Goal: Task Accomplishment & Management: Use online tool/utility

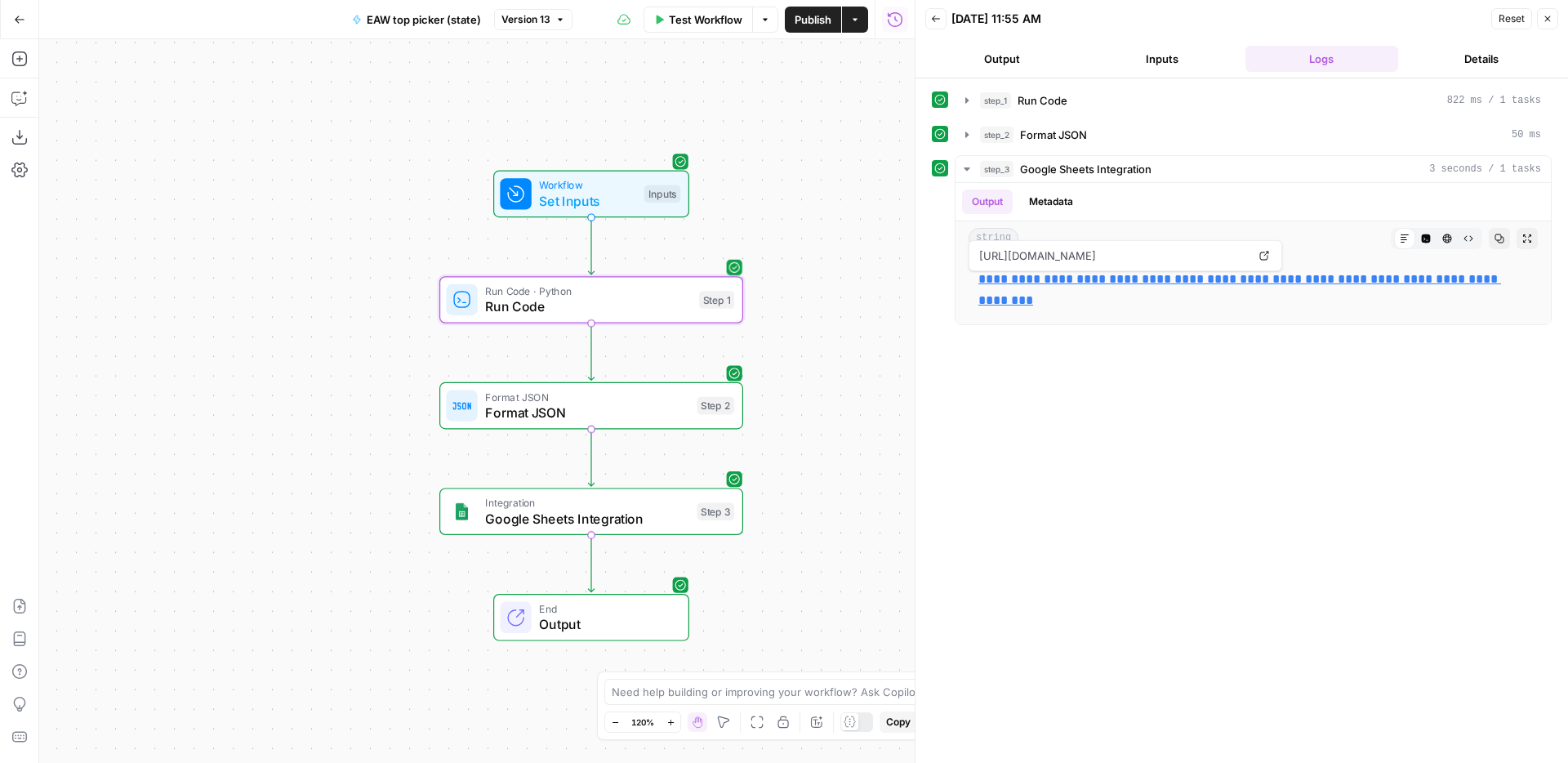
click at [610, 303] on span "Run Code" at bounding box center [588, 306] width 206 height 19
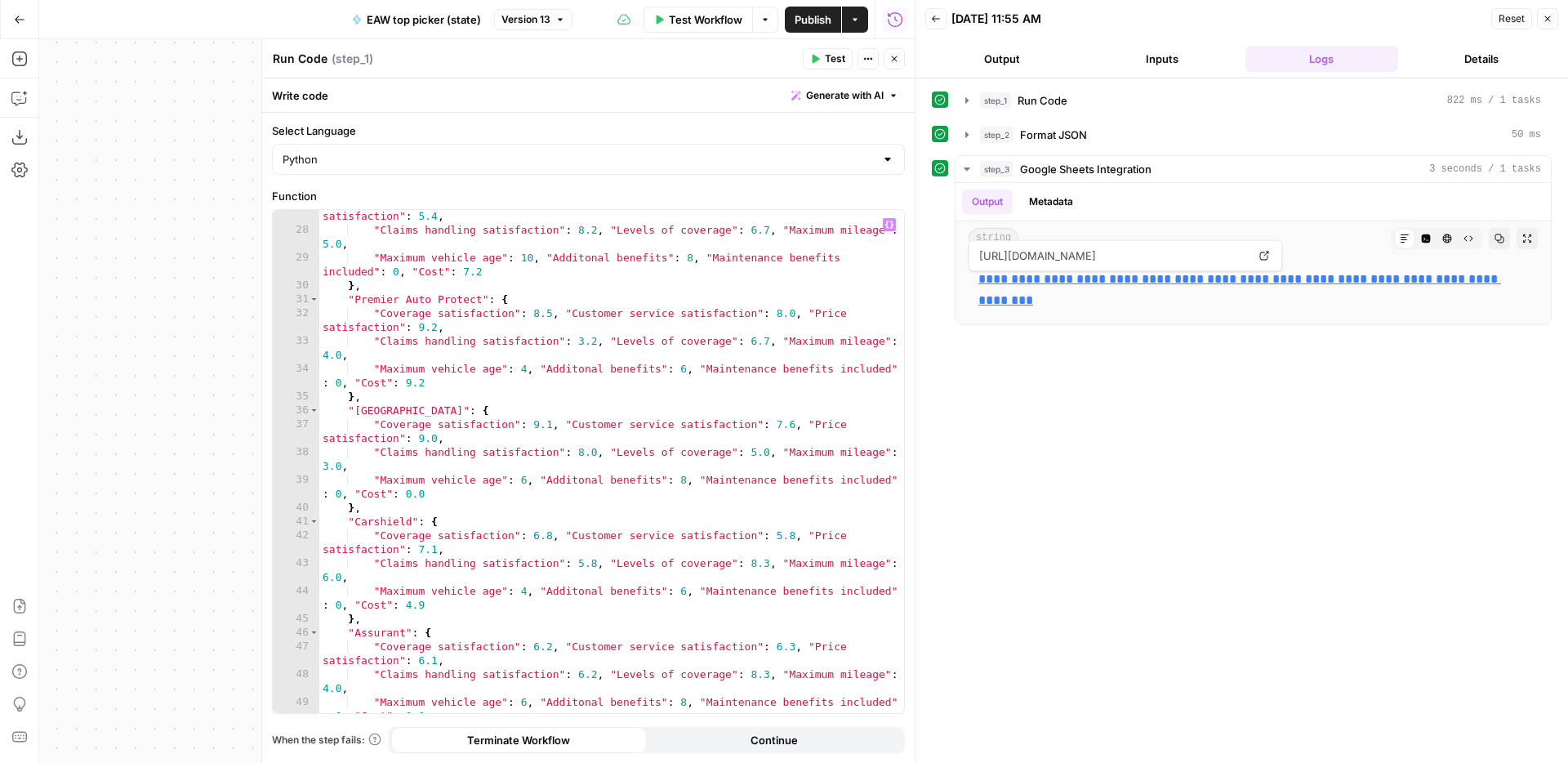
scroll to position [568, 0]
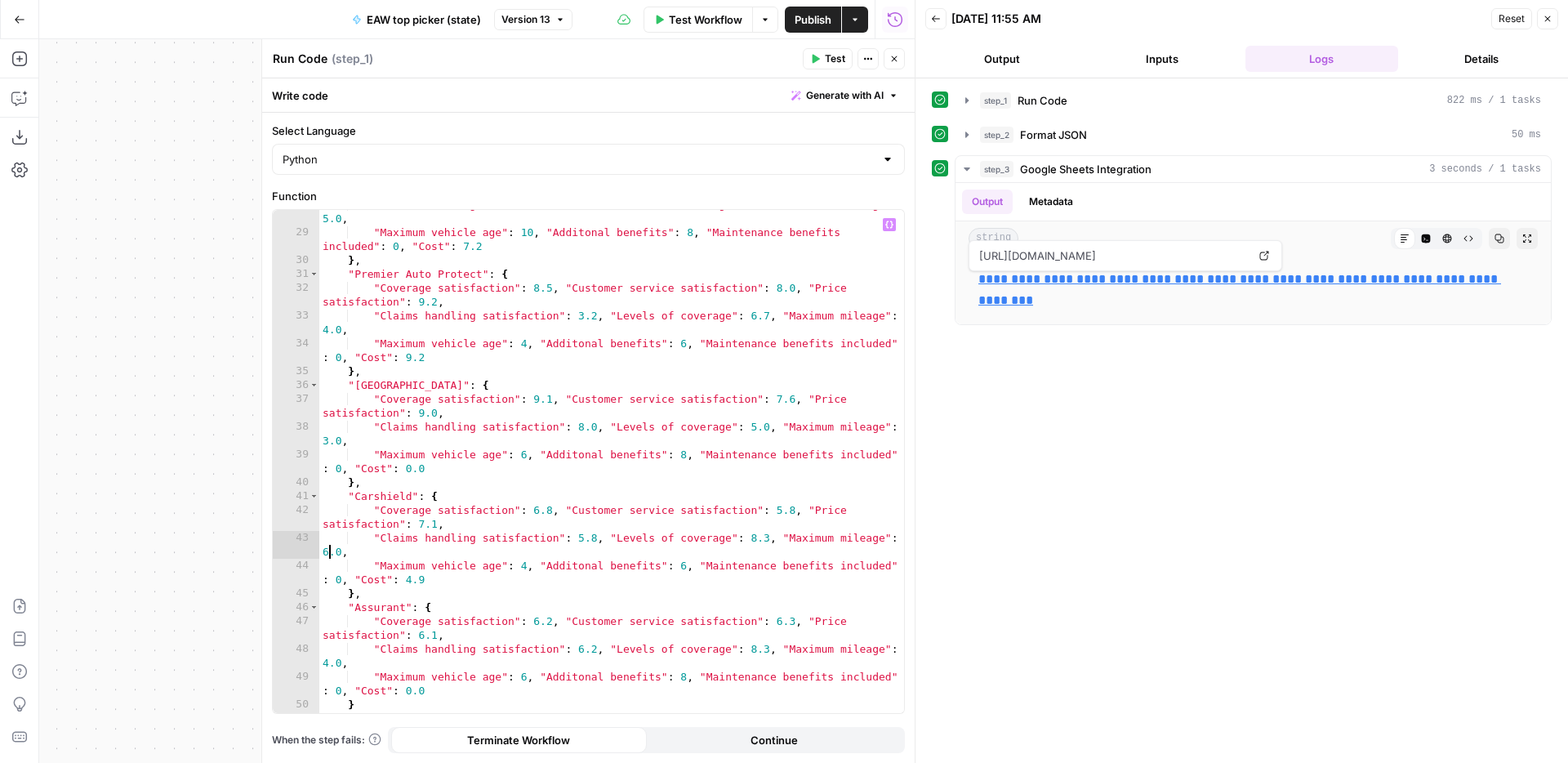
click at [325, 548] on div ""Claims handling satisfaction" : 8.2 , "Levels of coverage" : 6.7 , "Maximum mi…" at bounding box center [610, 469] width 584 height 544
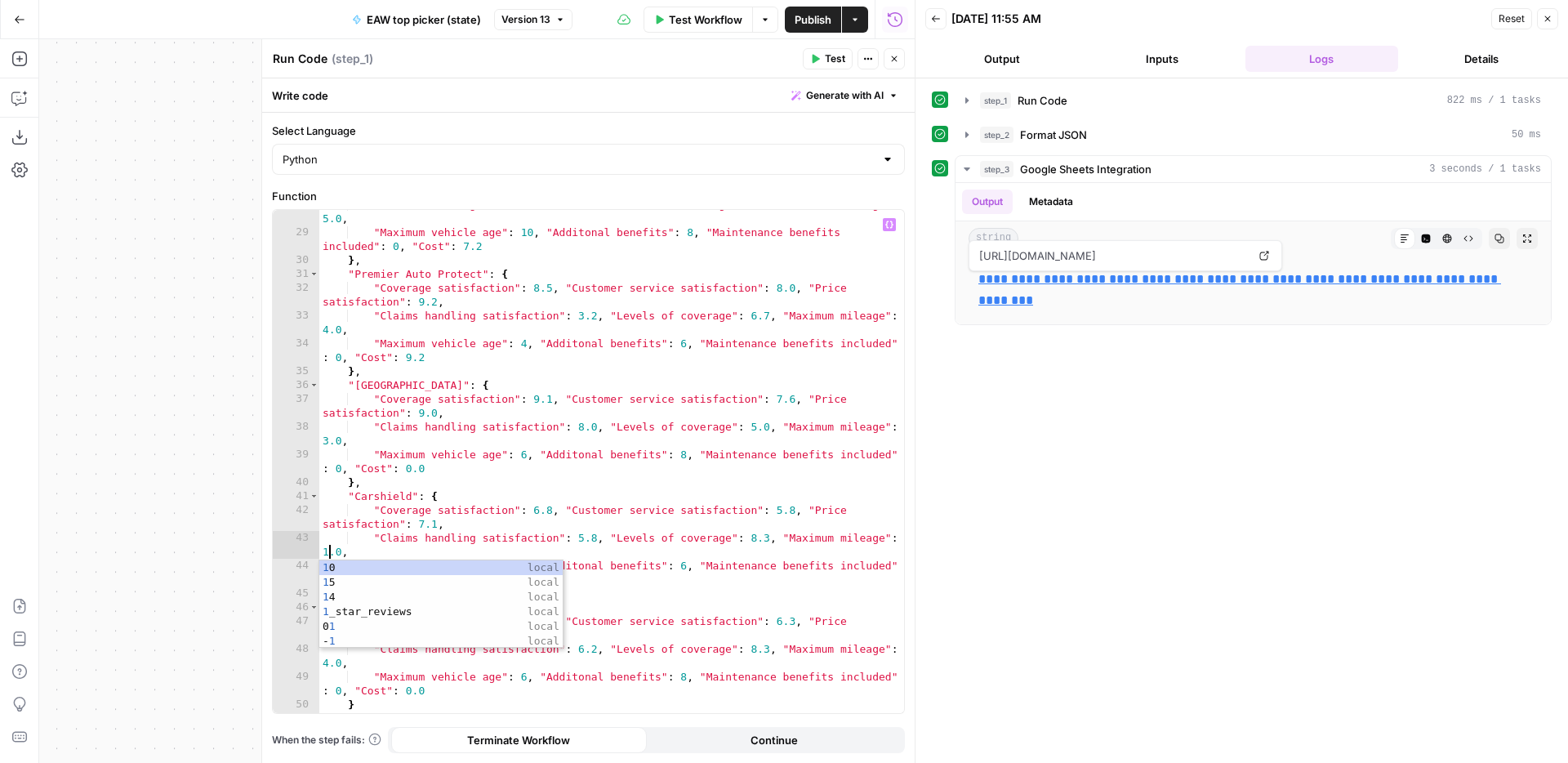
scroll to position [0, 45]
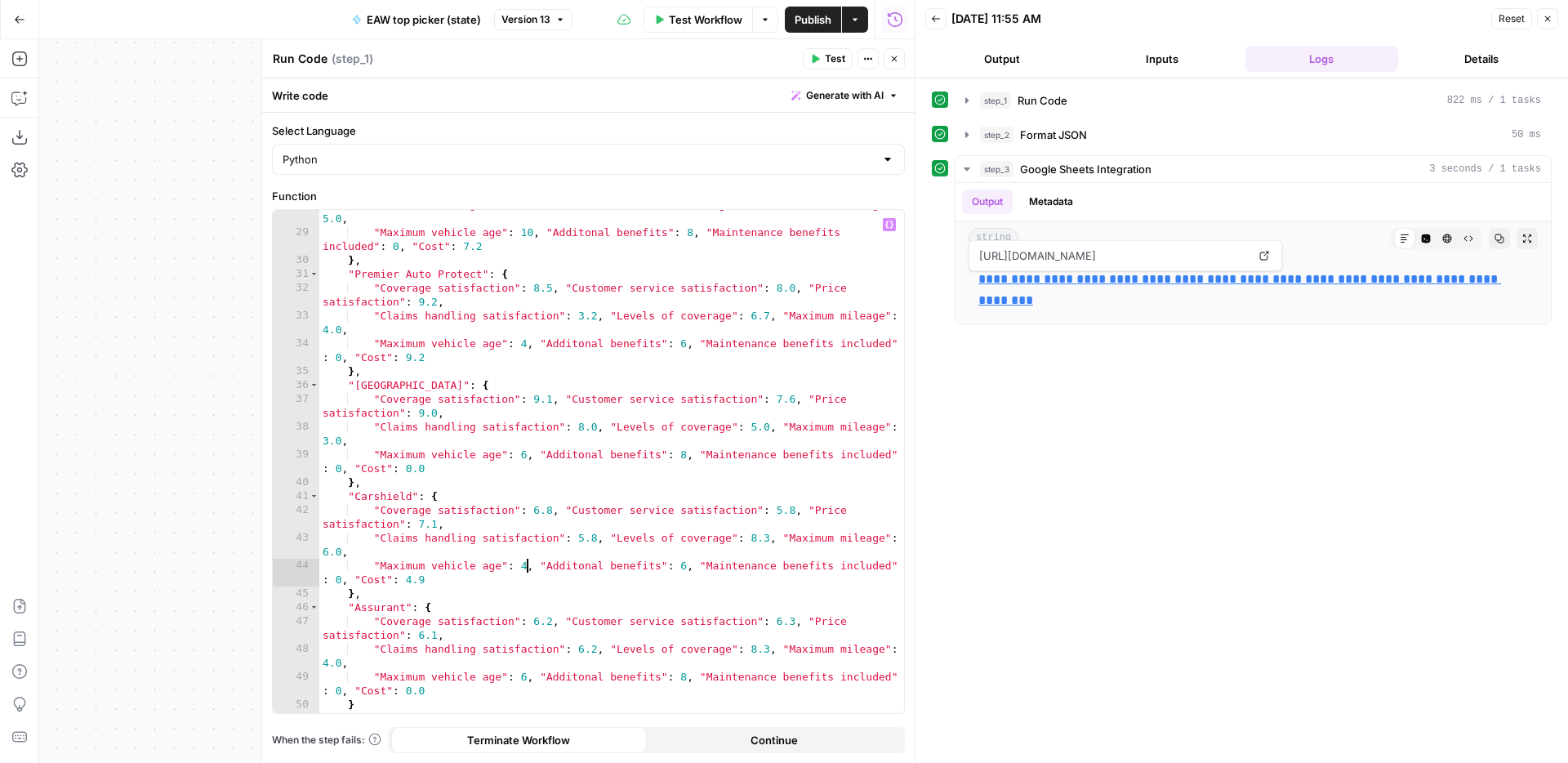
click at [521, 565] on div ""Claims handling satisfaction" : 8.2 , "Levels of coverage" : 6.7 , "Maximum mi…" at bounding box center [610, 469] width 584 height 544
click at [688, 569] on div ""Claims handling satisfaction" : 8.2 , "Levels of coverage" : 6.7 , "Maximum mi…" at bounding box center [610, 469] width 584 height 544
type textarea "**********"
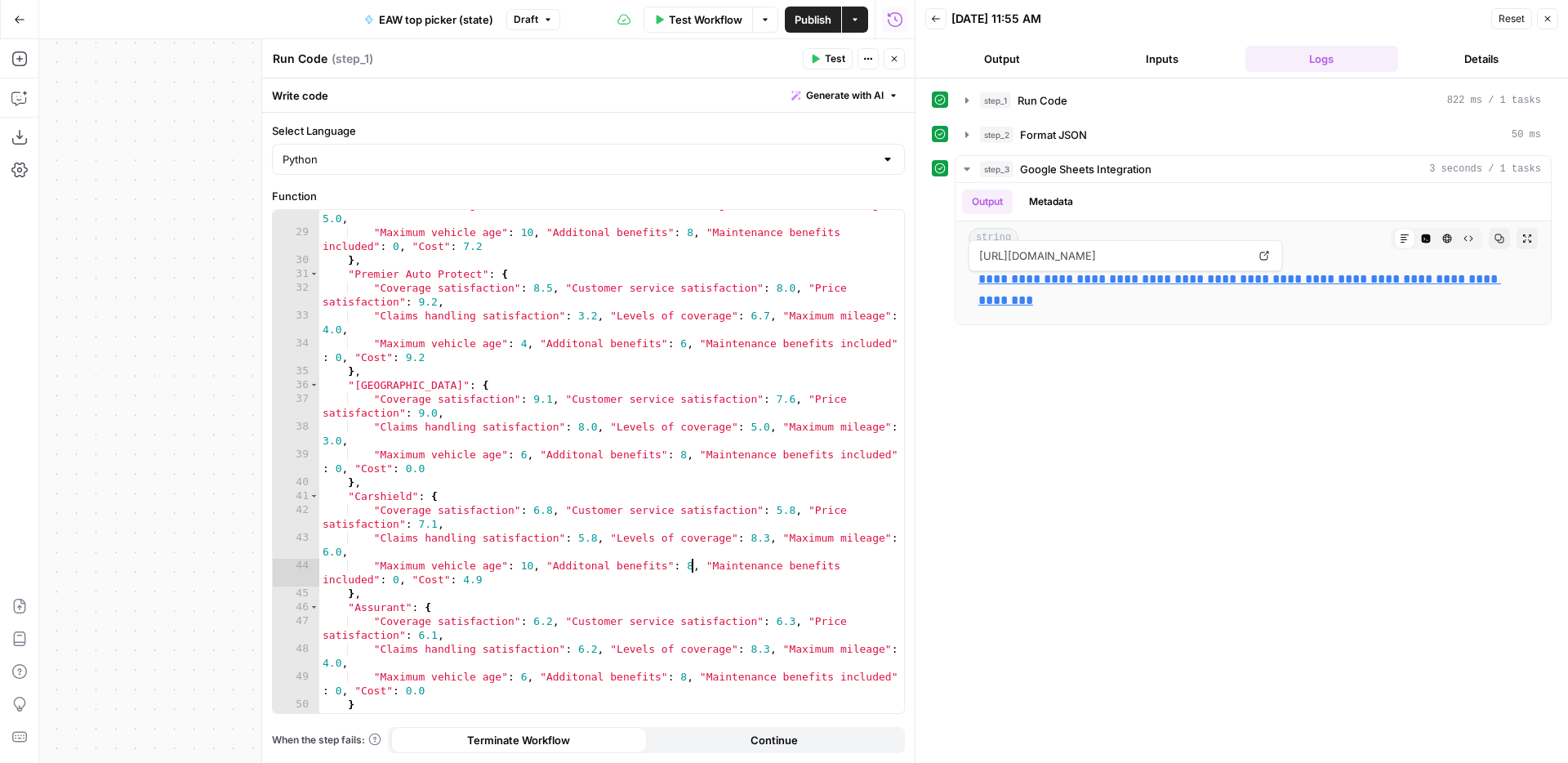
click at [712, 25] on span "Test Workflow" at bounding box center [706, 19] width 74 height 17
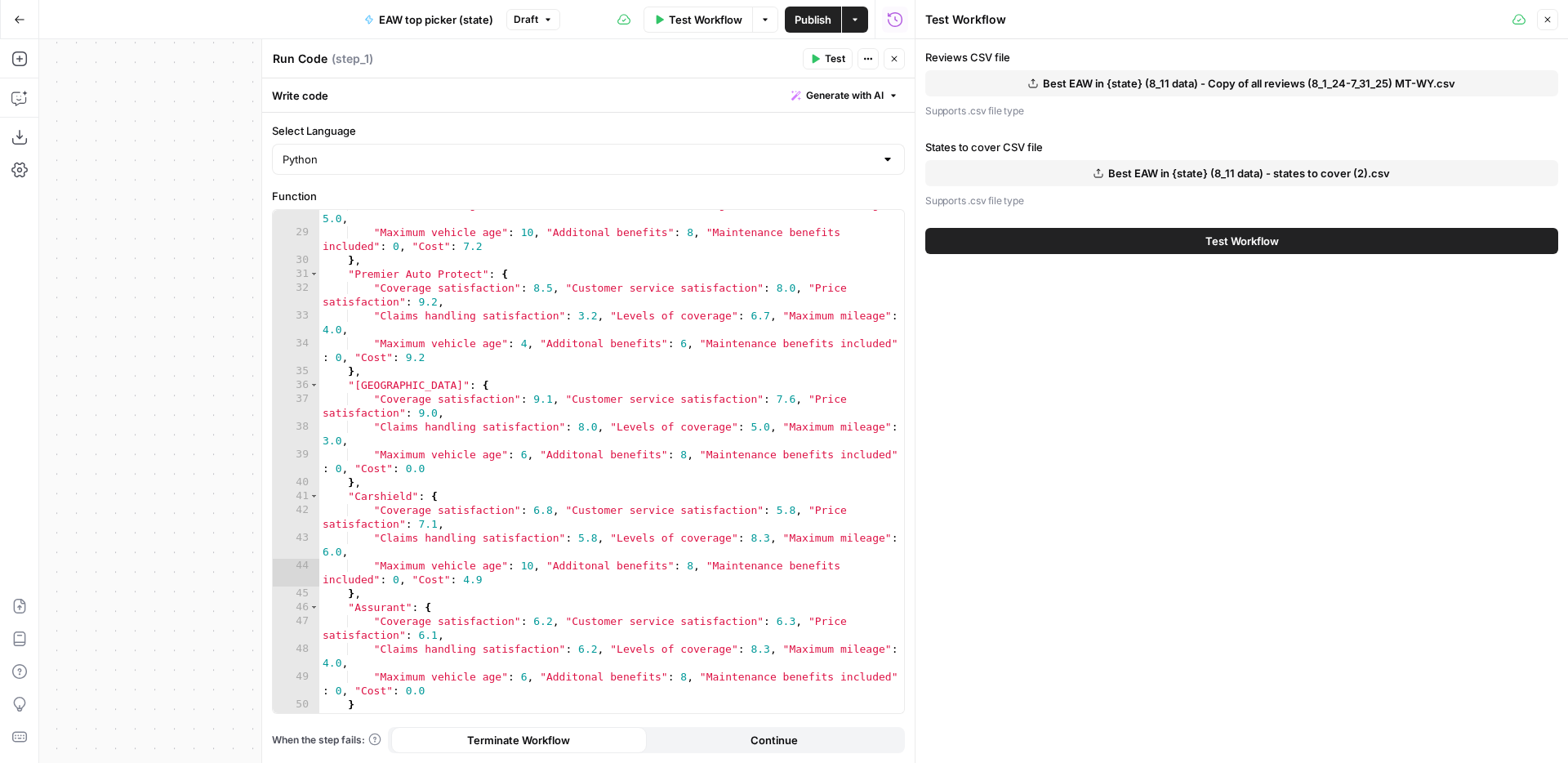
click at [1225, 242] on span "Test Workflow" at bounding box center [1242, 240] width 74 height 17
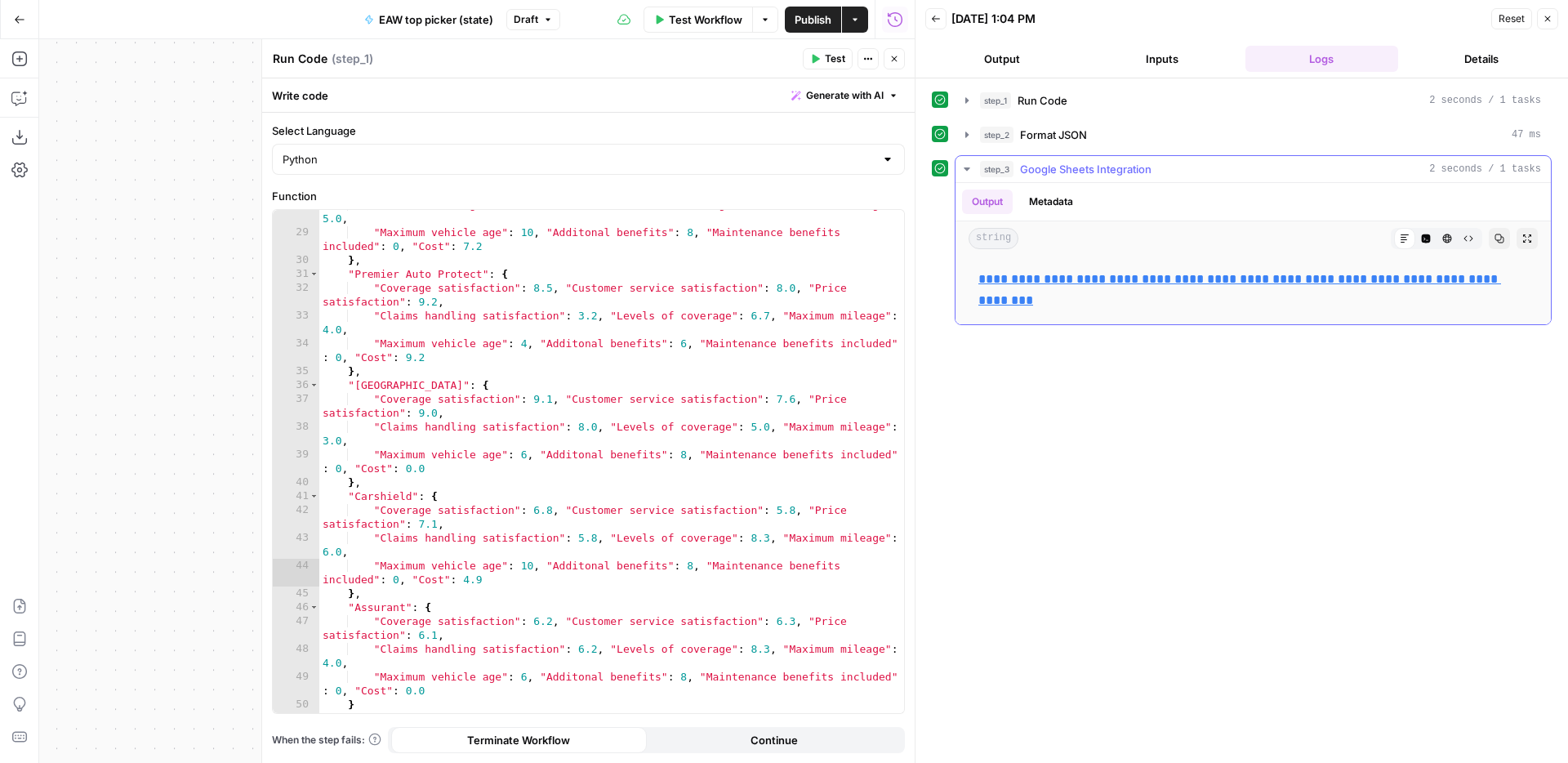
click at [1062, 275] on link "**********" at bounding box center [1239, 290] width 523 height 33
click at [727, 21] on span "Test Workflow" at bounding box center [706, 19] width 74 height 17
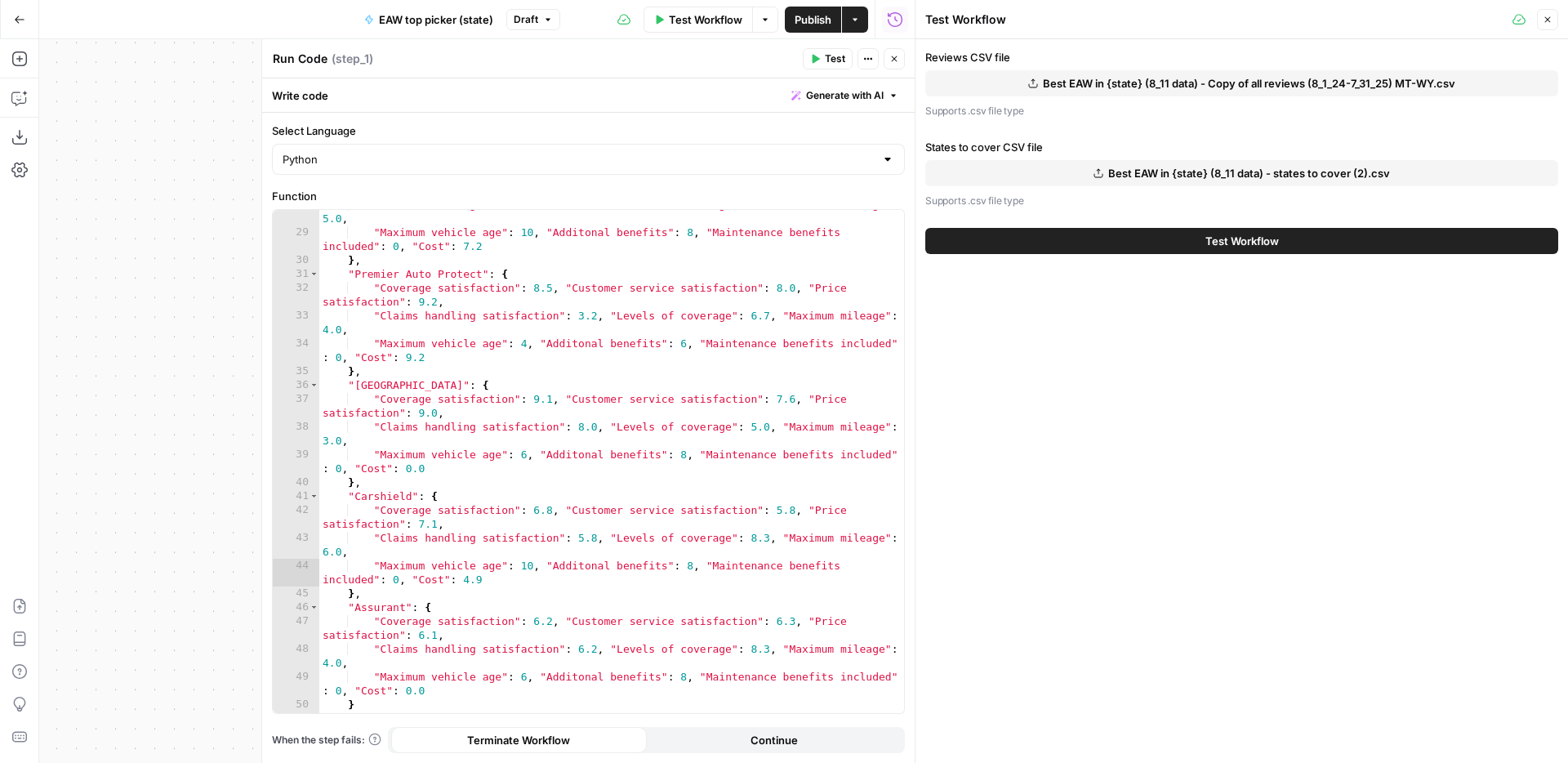
click at [1167, 88] on span "Best EAW in {state} (8_11 data) - Copy of all reviews (8_1_24-7_31_25) MT-WY.csv" at bounding box center [1249, 83] width 412 height 17
click at [1273, 172] on span "Best EAW in {state} (8_11 data) - states to cover (2).csv" at bounding box center [1249, 171] width 282 height 17
click at [1273, 249] on button "Test Workflow" at bounding box center [1241, 240] width 633 height 26
click at [1205, 241] on span "Test Workflow" at bounding box center [1242, 240] width 74 height 17
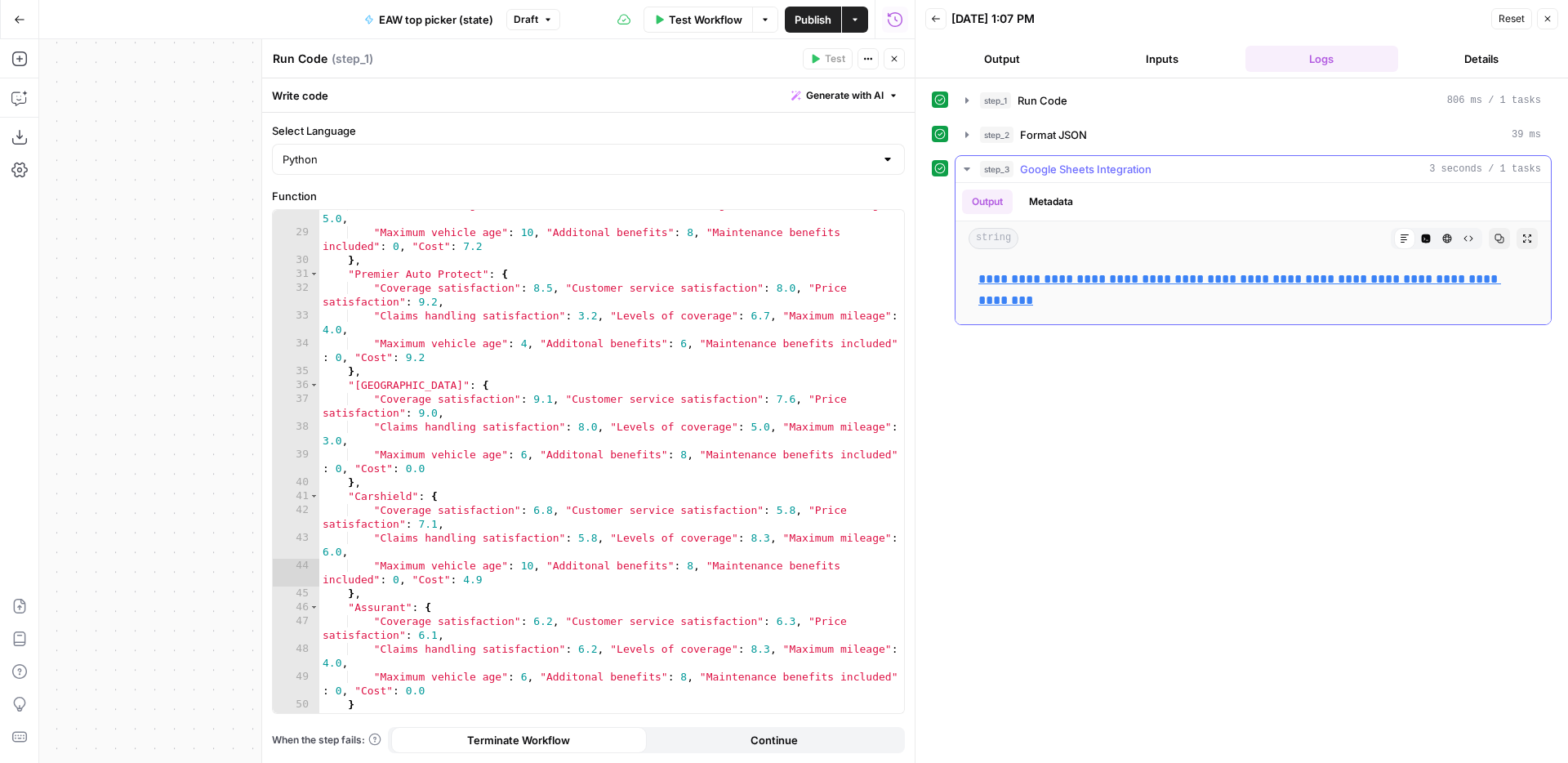
click at [1075, 277] on link "**********" at bounding box center [1239, 290] width 523 height 33
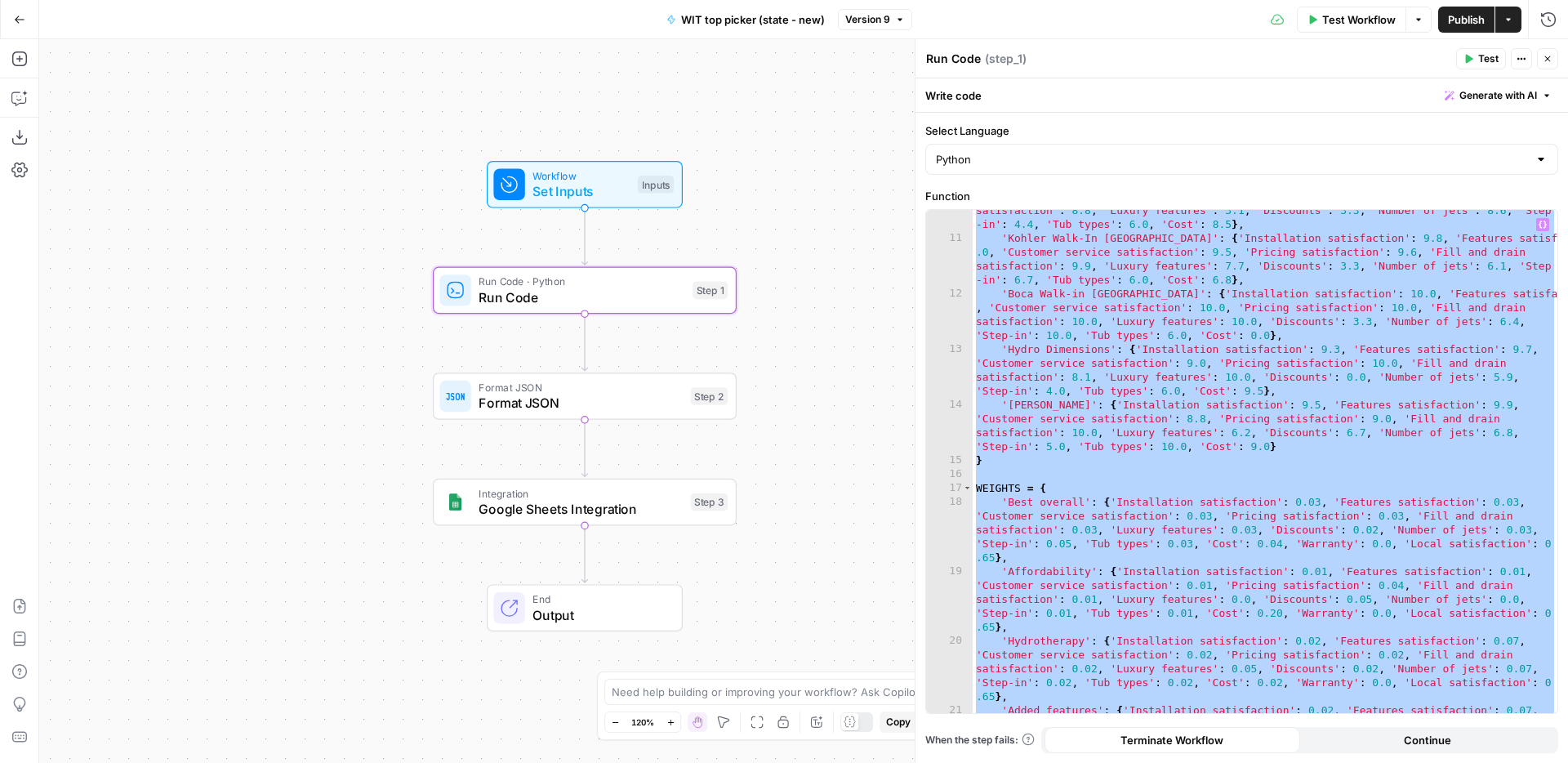
scroll to position [242, 0]
click at [1375, 28] on button "Test Workflow" at bounding box center [1351, 19] width 110 height 26
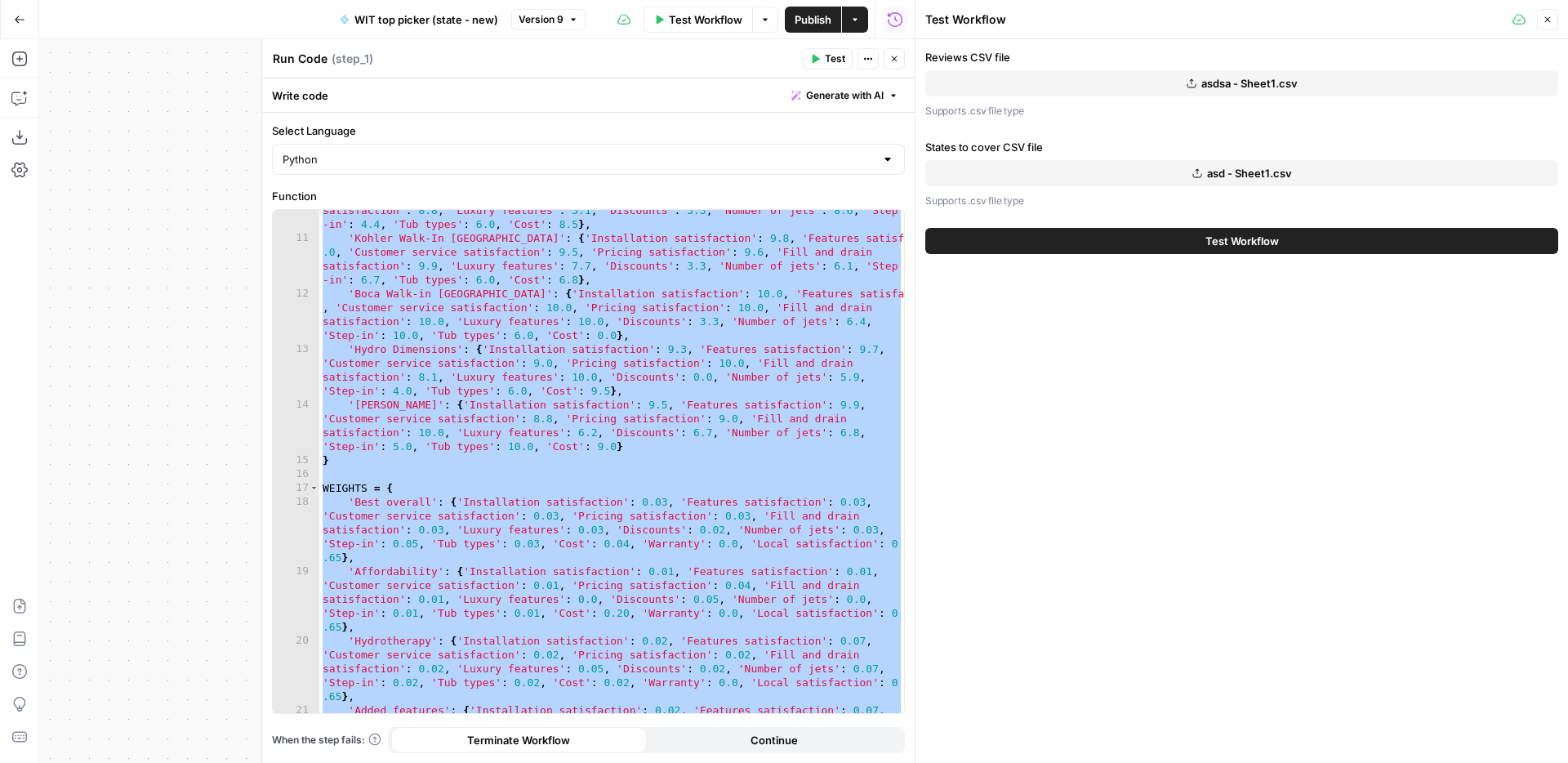
click at [1181, 91] on button "asdsa - Sheet1.csv" at bounding box center [1241, 83] width 633 height 26
click at [1206, 86] on span "asdsa - Sheet1.csv" at bounding box center [1249, 83] width 96 height 17
click at [1219, 171] on span "asd - Sheet1.csv" at bounding box center [1248, 173] width 85 height 17
click at [1201, 248] on button "Test Workflow" at bounding box center [1241, 240] width 633 height 26
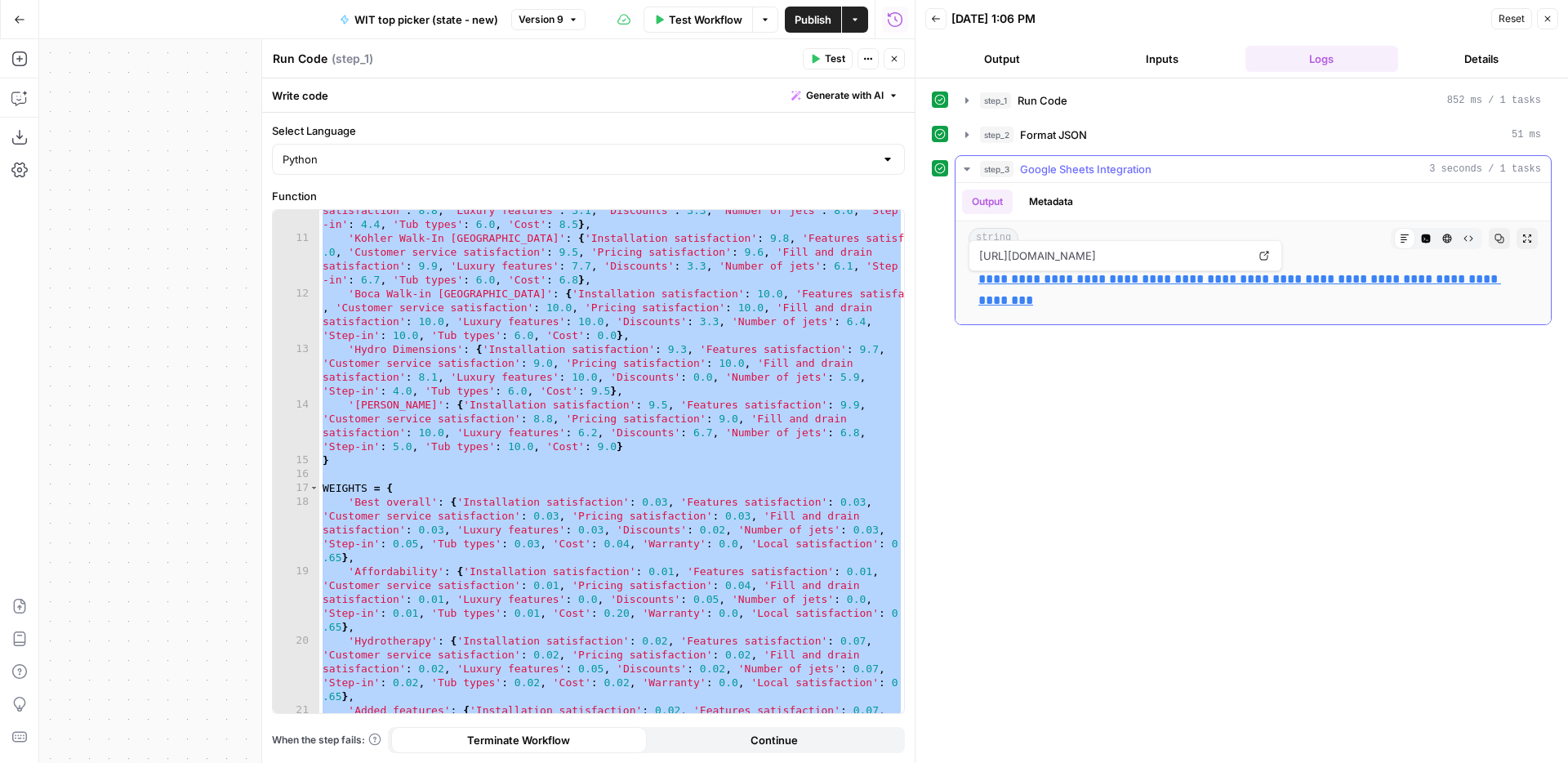
click at [1064, 273] on link "**********" at bounding box center [1239, 290] width 523 height 33
